Goal: Book appointment/travel/reservation

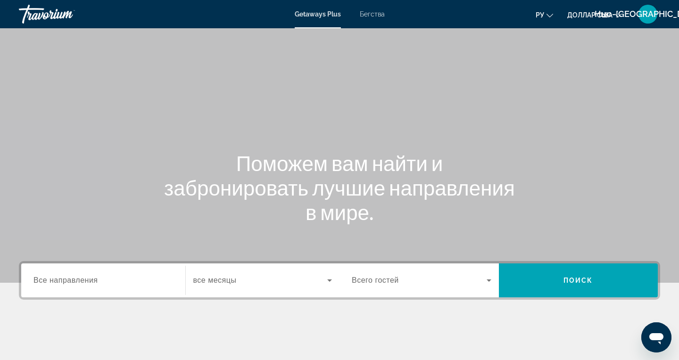
click at [381, 25] on div "Getaways Plus Бегства ру English Español Français Italiano Português русский до…" at bounding box center [339, 14] width 679 height 25
click at [370, 17] on font "Бегства" at bounding box center [372, 14] width 25 height 8
click at [87, 282] on span "Все направления" at bounding box center [65, 280] width 65 height 8
click at [87, 282] on input "Destination Все направления" at bounding box center [103, 280] width 140 height 11
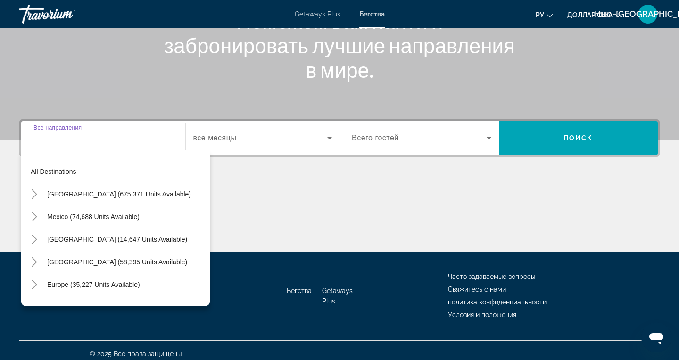
scroll to position [149, 0]
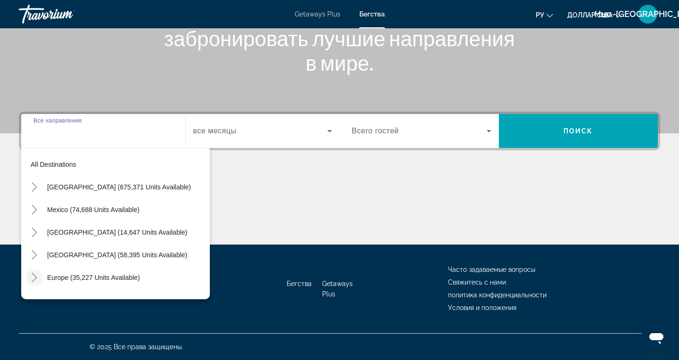
click at [31, 282] on mat-icon "Toggle Europe (35,227 units available)" at bounding box center [34, 278] width 17 height 17
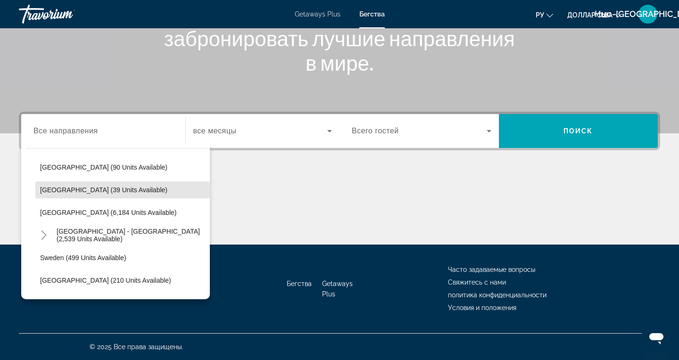
scroll to position [450, 0]
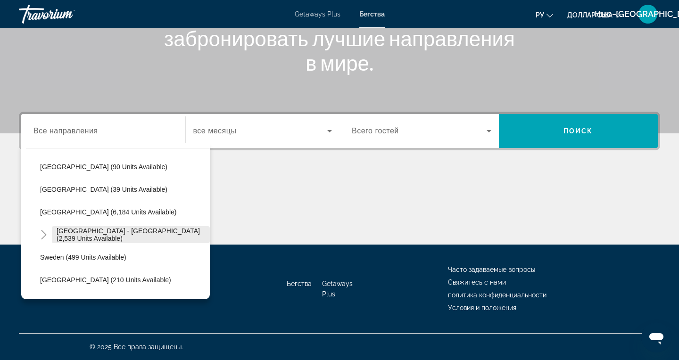
click at [155, 239] on span "Search widget" at bounding box center [131, 234] width 158 height 23
type input "**********"
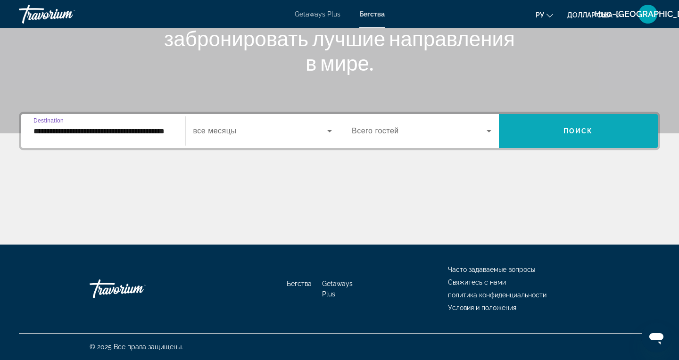
click at [566, 143] on span "Search widget" at bounding box center [578, 131] width 159 height 34
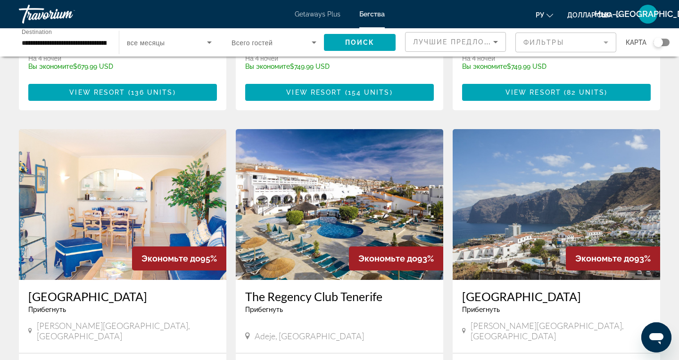
scroll to position [311, 0]
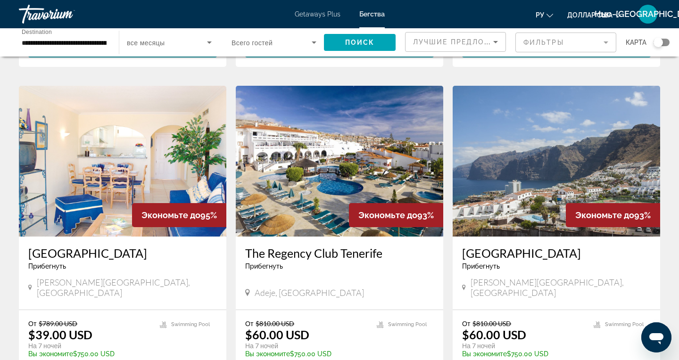
scroll to position [355, 0]
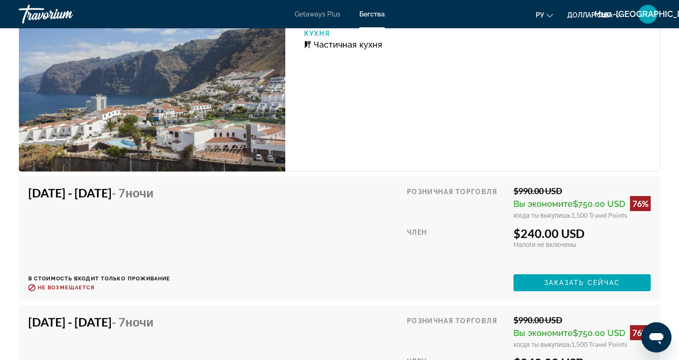
scroll to position [1702, 0]
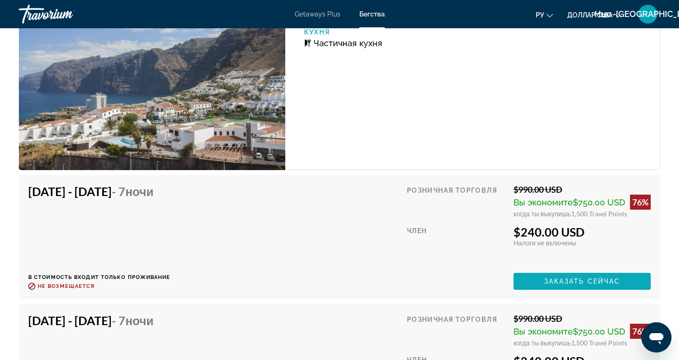
click at [570, 281] on span "Заказать сейчас" at bounding box center [582, 282] width 76 height 8
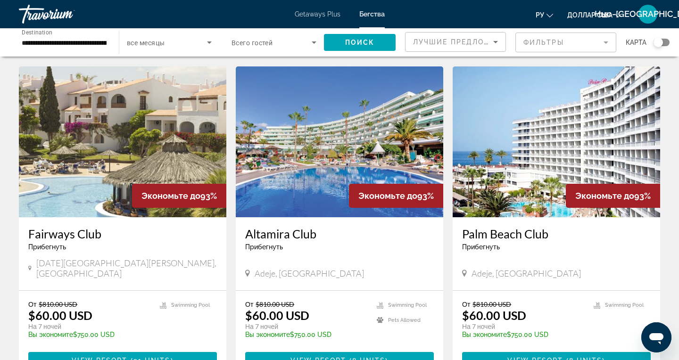
scroll to position [702, 0]
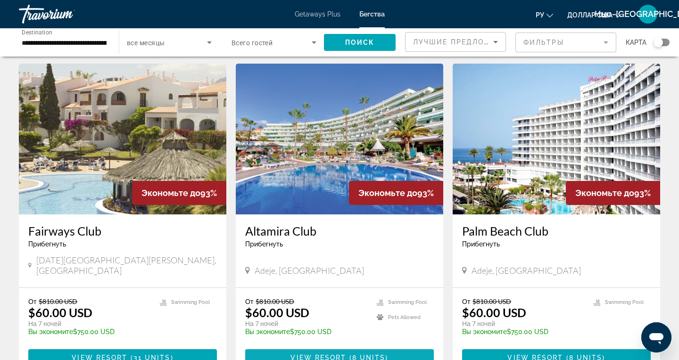
click at [336, 354] on span "View Resort" at bounding box center [318, 358] width 56 height 8
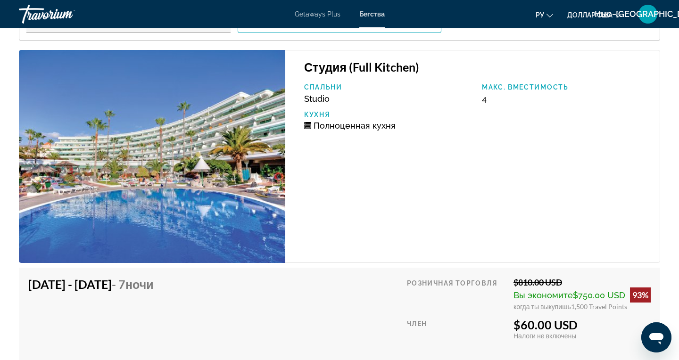
scroll to position [1482, 0]
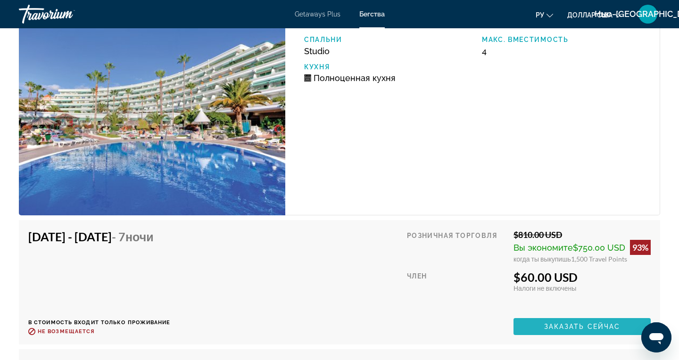
click at [573, 331] on span "Основное содержание" at bounding box center [581, 326] width 137 height 23
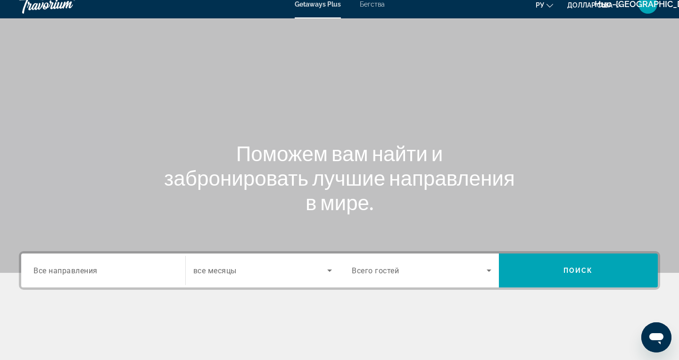
scroll to position [24, 0]
